Goal: Transaction & Acquisition: Purchase product/service

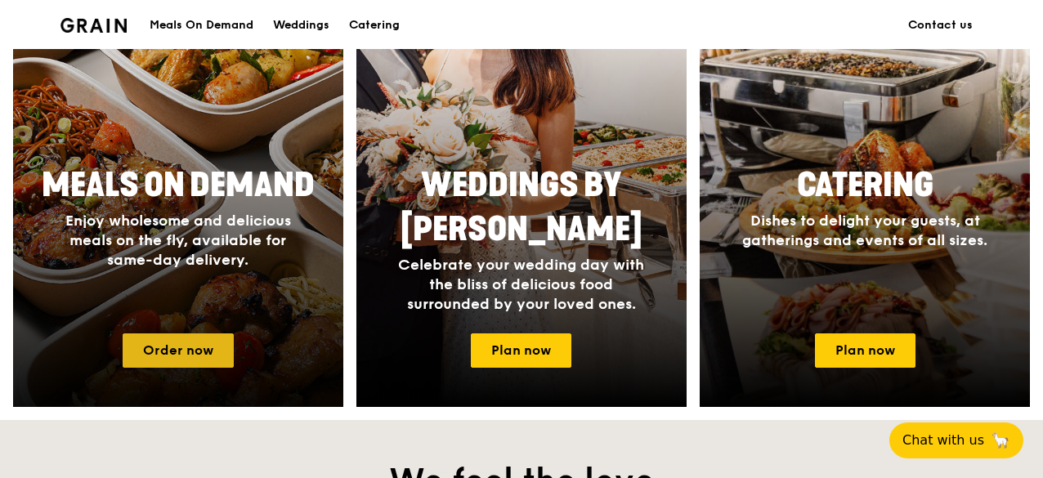
click at [206, 354] on link "Order now" at bounding box center [178, 350] width 111 height 34
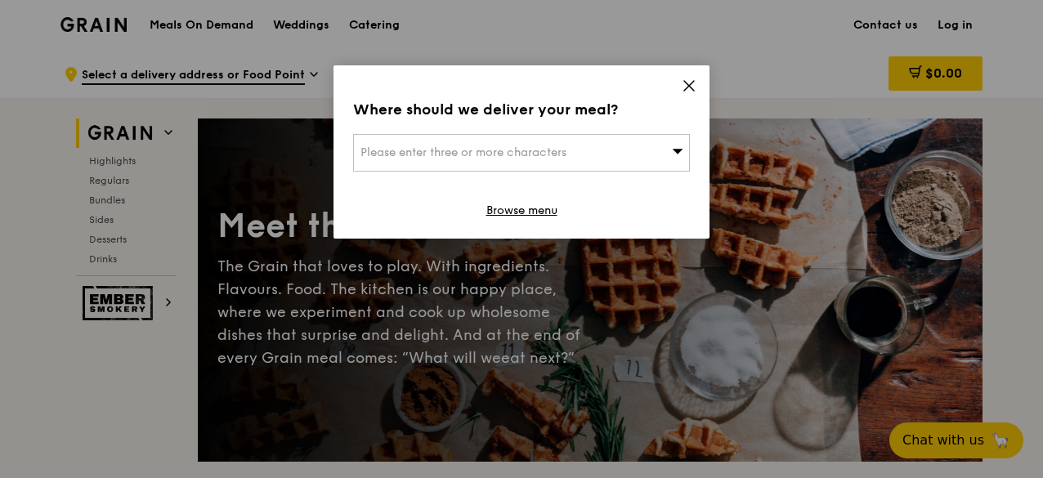
click at [691, 81] on icon at bounding box center [689, 85] width 15 height 15
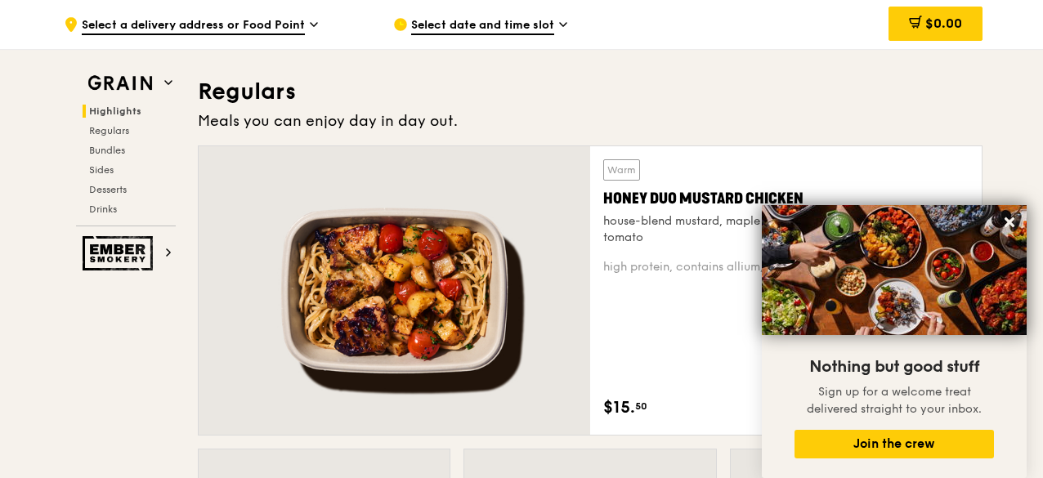
scroll to position [1553, 0]
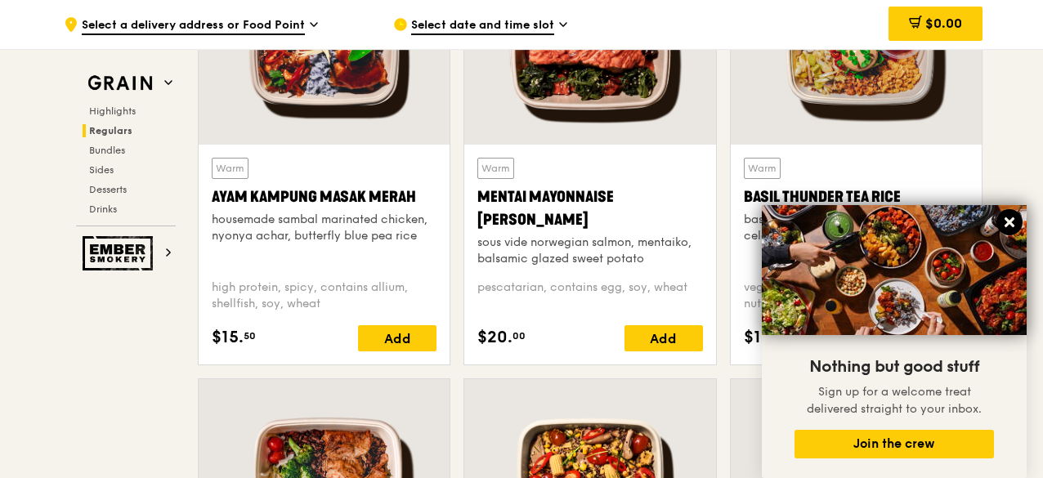
click at [1015, 220] on icon at bounding box center [1009, 222] width 15 height 15
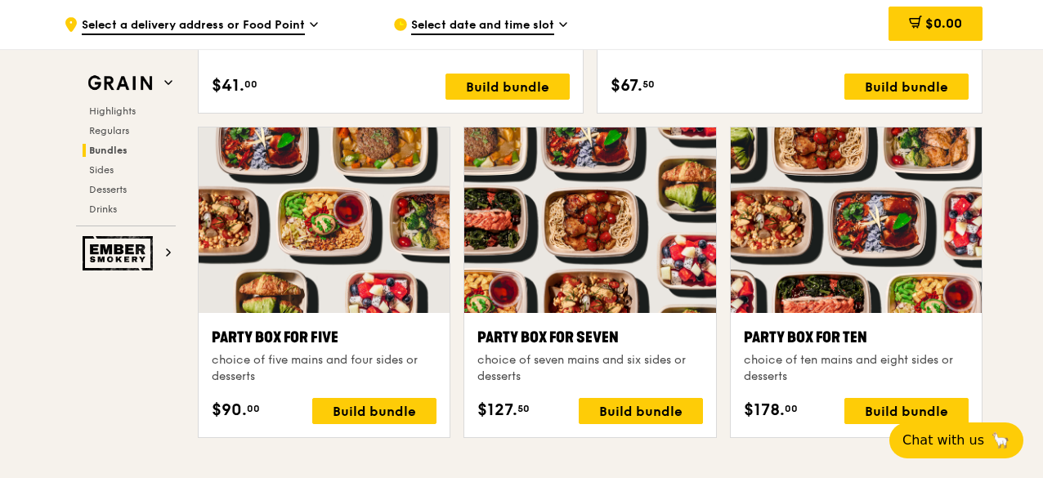
scroll to position [3269, 0]
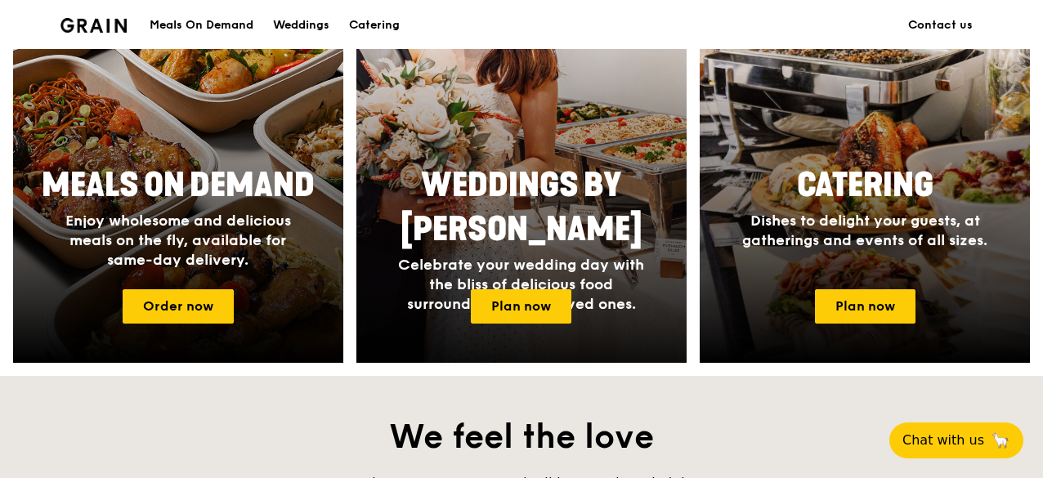
scroll to position [817, 0]
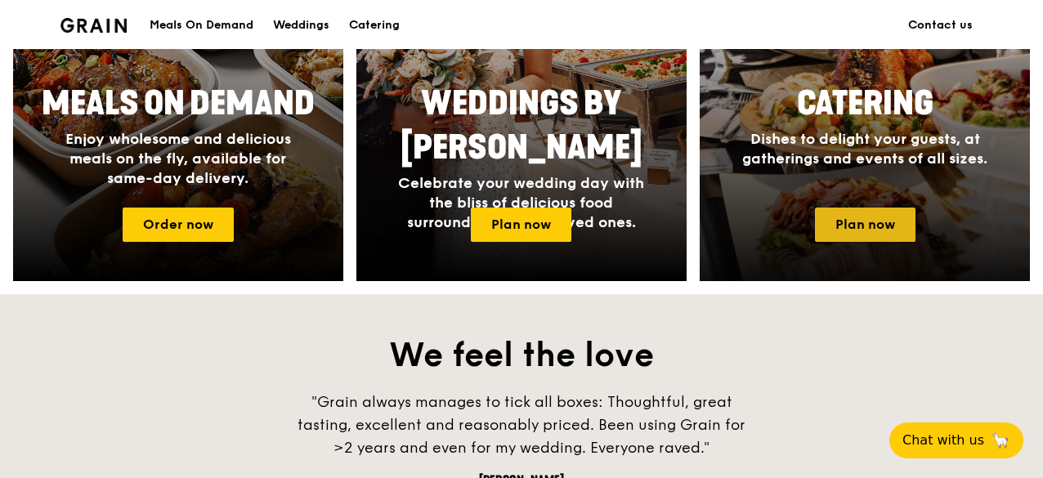
click at [897, 215] on link "Plan now" at bounding box center [865, 225] width 101 height 34
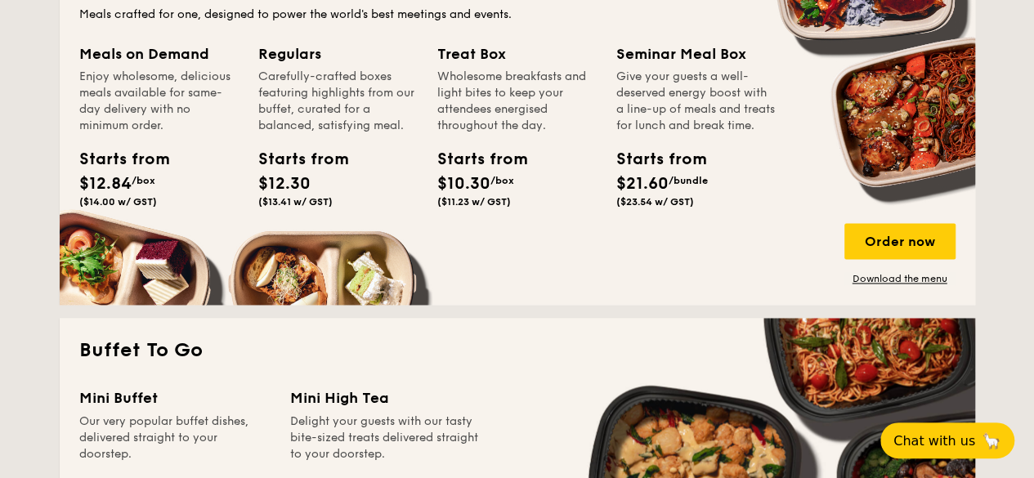
scroll to position [1062, 0]
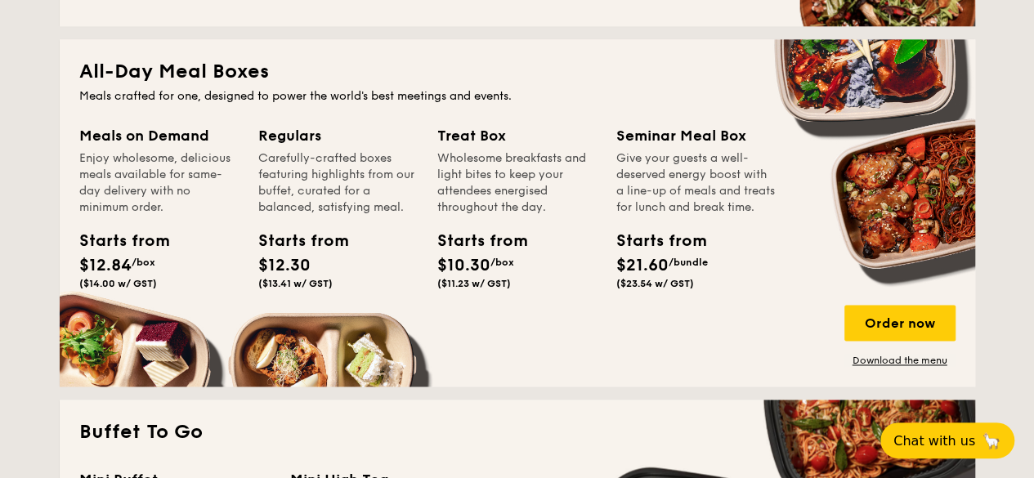
click at [481, 246] on div "Starts from" at bounding box center [474, 241] width 74 height 25
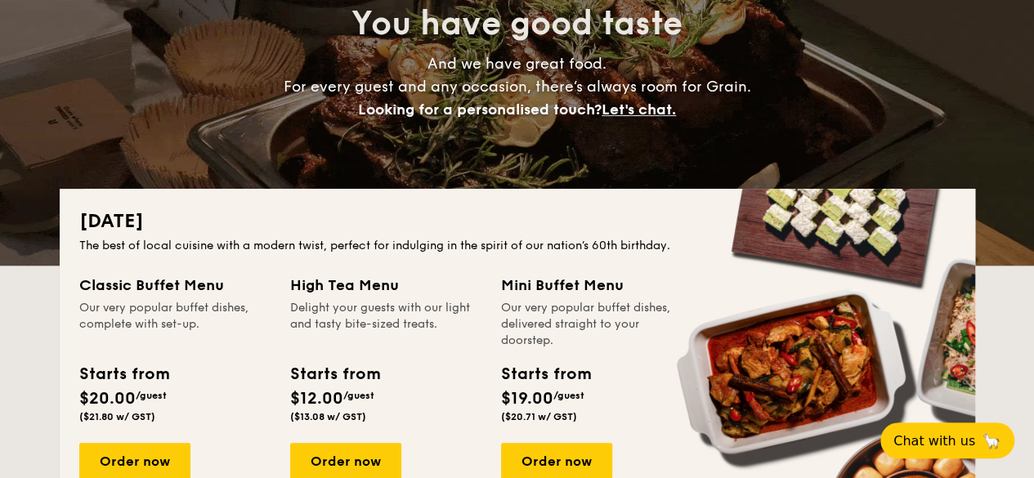
scroll to position [110, 0]
